Goal: Task Accomplishment & Management: Use online tool/utility

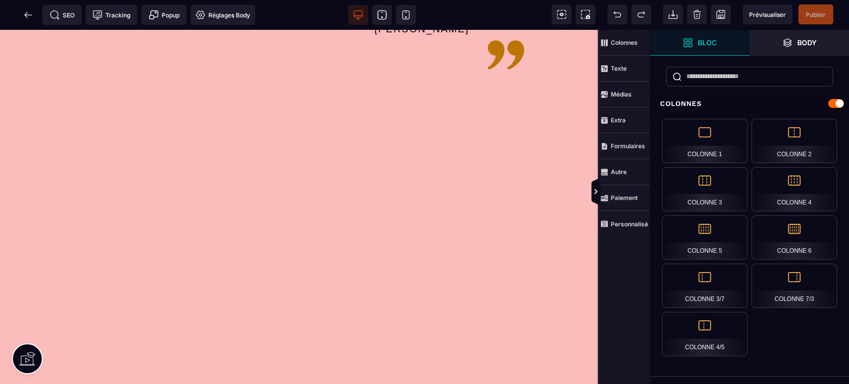
click at [414, 20] on span at bounding box center [406, 15] width 20 height 20
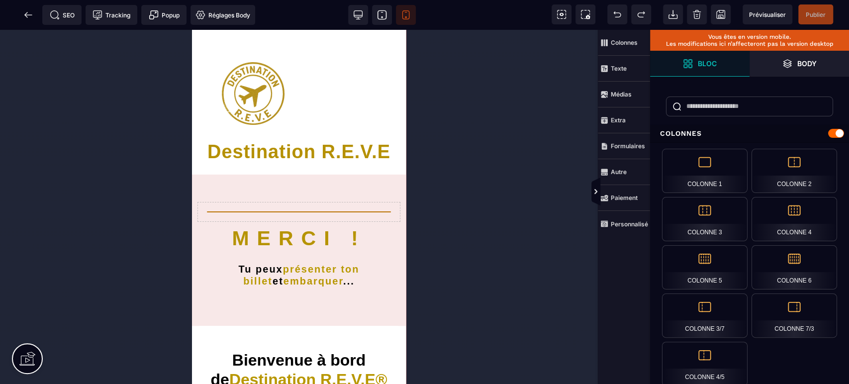
click at [378, 12] on icon at bounding box center [382, 14] width 8 height 8
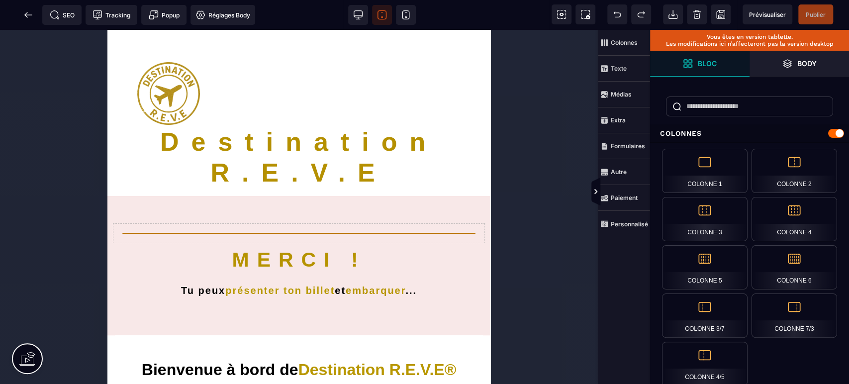
click at [352, 17] on span at bounding box center [358, 15] width 20 height 20
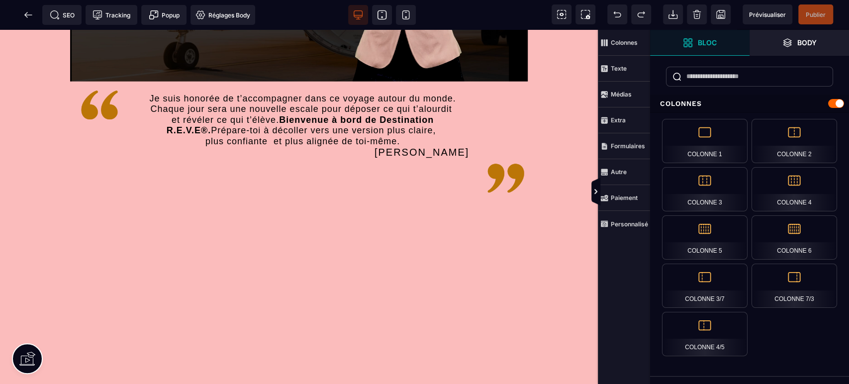
scroll to position [1927, 0]
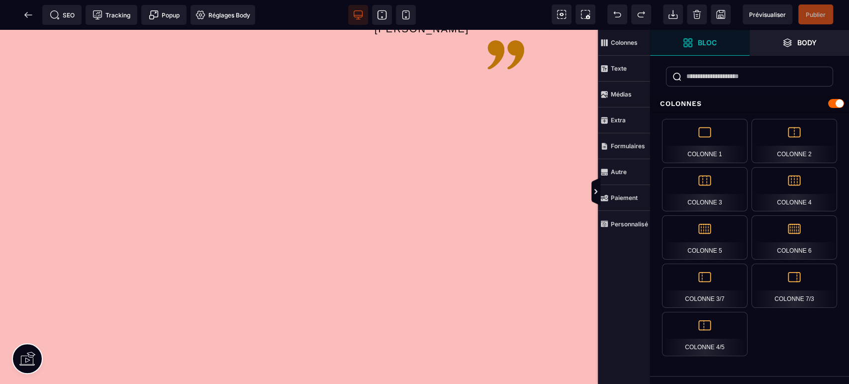
drag, startPoint x: 382, startPoint y: 15, endPoint x: 347, endPoint y: 53, distance: 51.4
click at [382, 15] on icon at bounding box center [382, 15] width 10 height 10
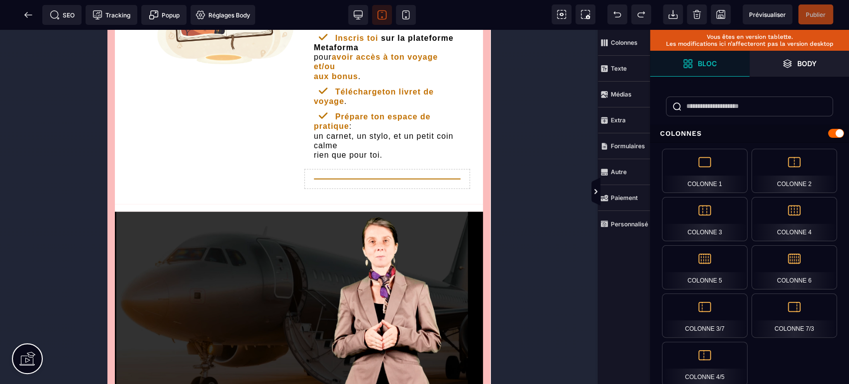
scroll to position [1916, 0]
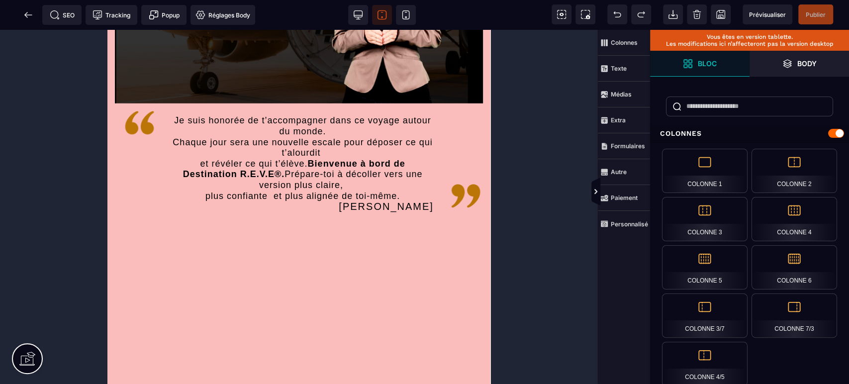
click at [402, 10] on icon at bounding box center [406, 15] width 10 height 10
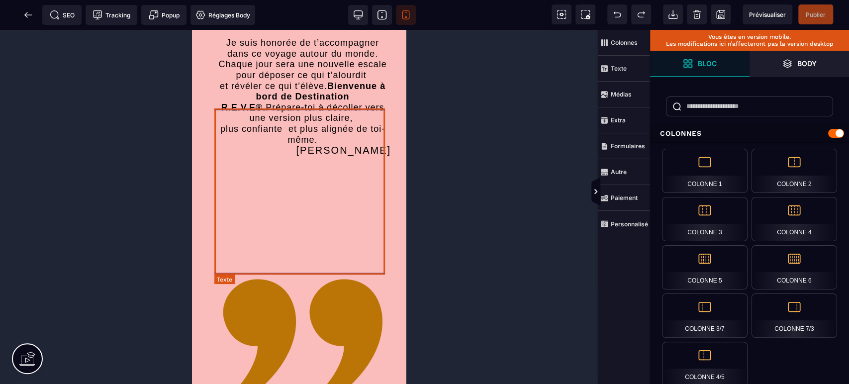
scroll to position [3116, 0]
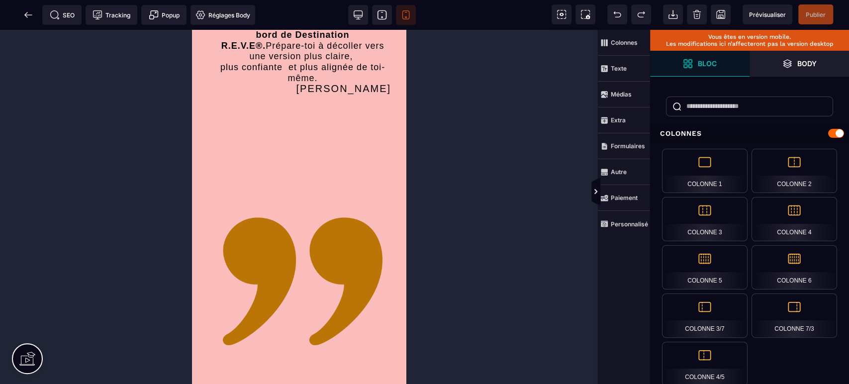
click at [25, 20] on span at bounding box center [28, 15] width 20 height 20
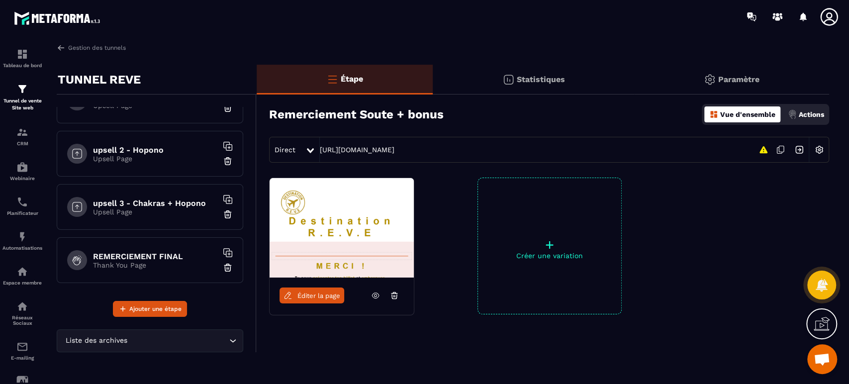
scroll to position [468, 0]
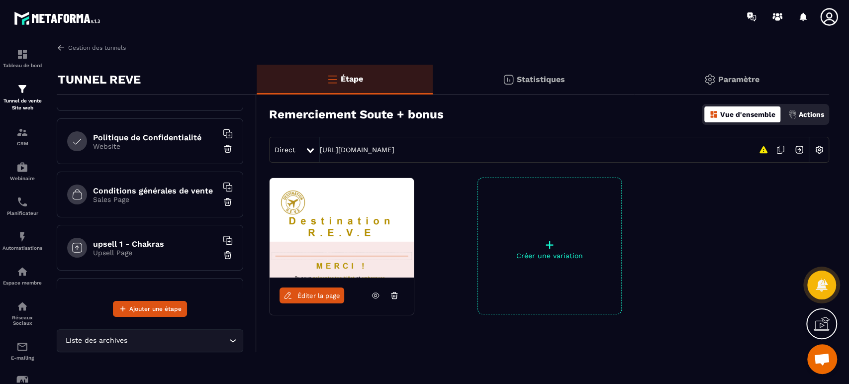
click at [147, 239] on h6 "upsell 1 - Chakras" at bounding box center [155, 243] width 124 height 9
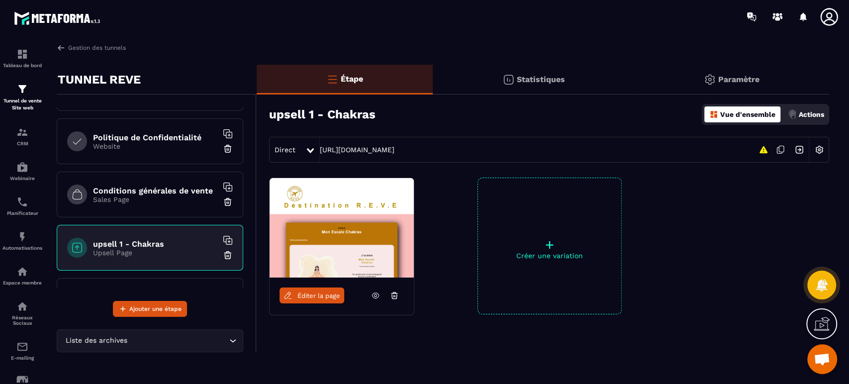
click at [303, 295] on span "Éditer la page" at bounding box center [319, 295] width 43 height 7
